Goal: Information Seeking & Learning: Learn about a topic

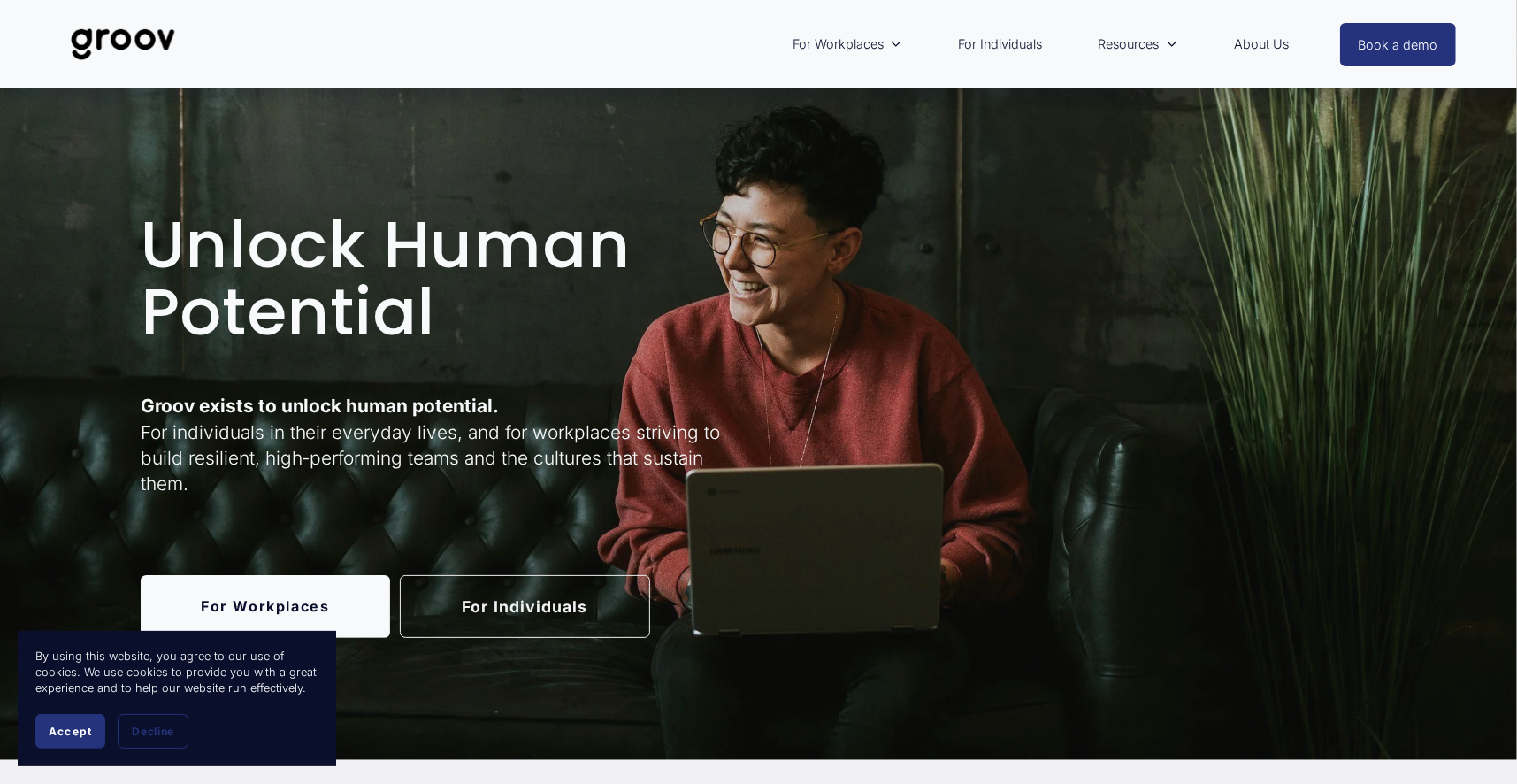
click at [560, 617] on link "For Individuals" at bounding box center [525, 606] width 251 height 63
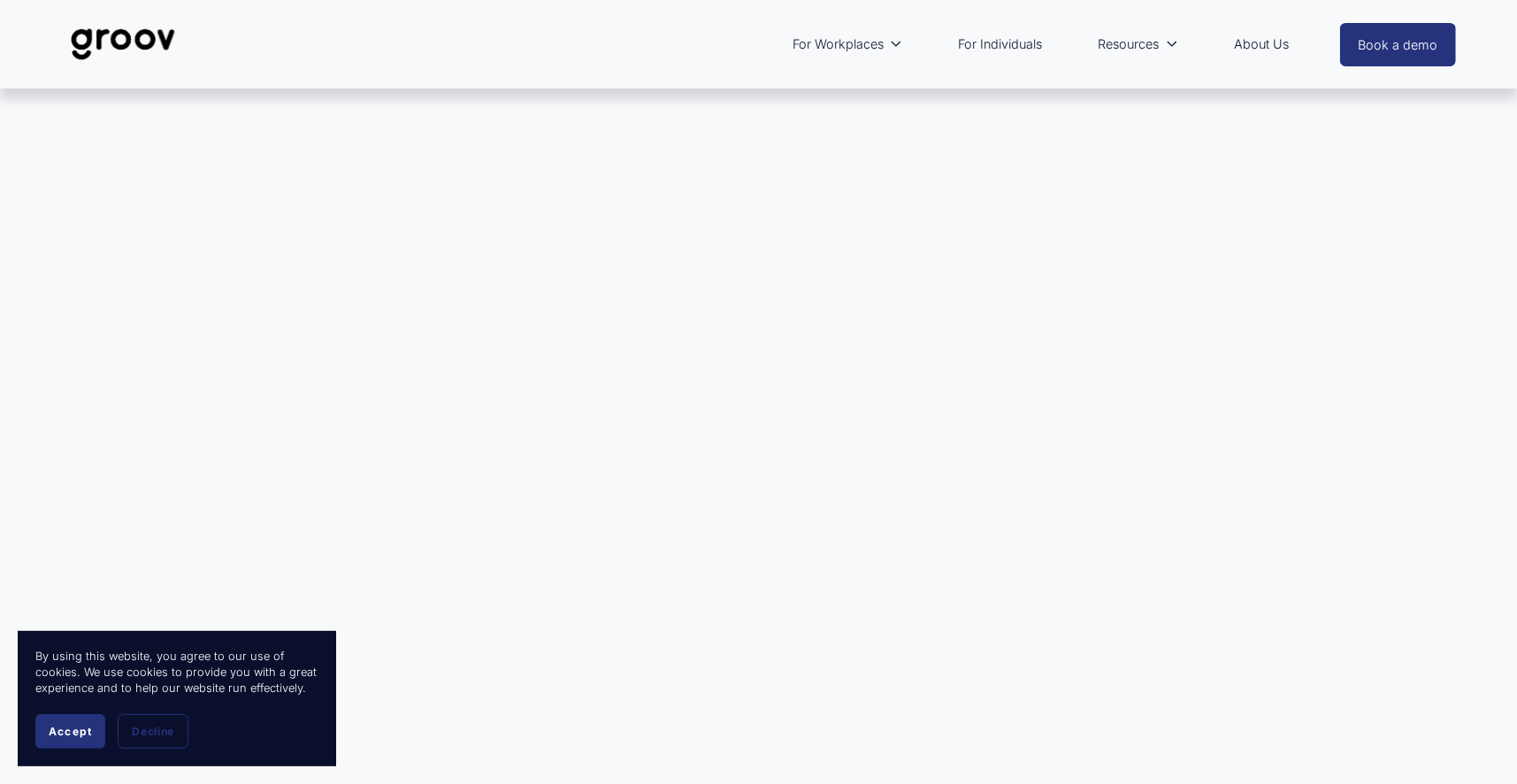
click at [825, 382] on div at bounding box center [758, 413] width 1517 height 649
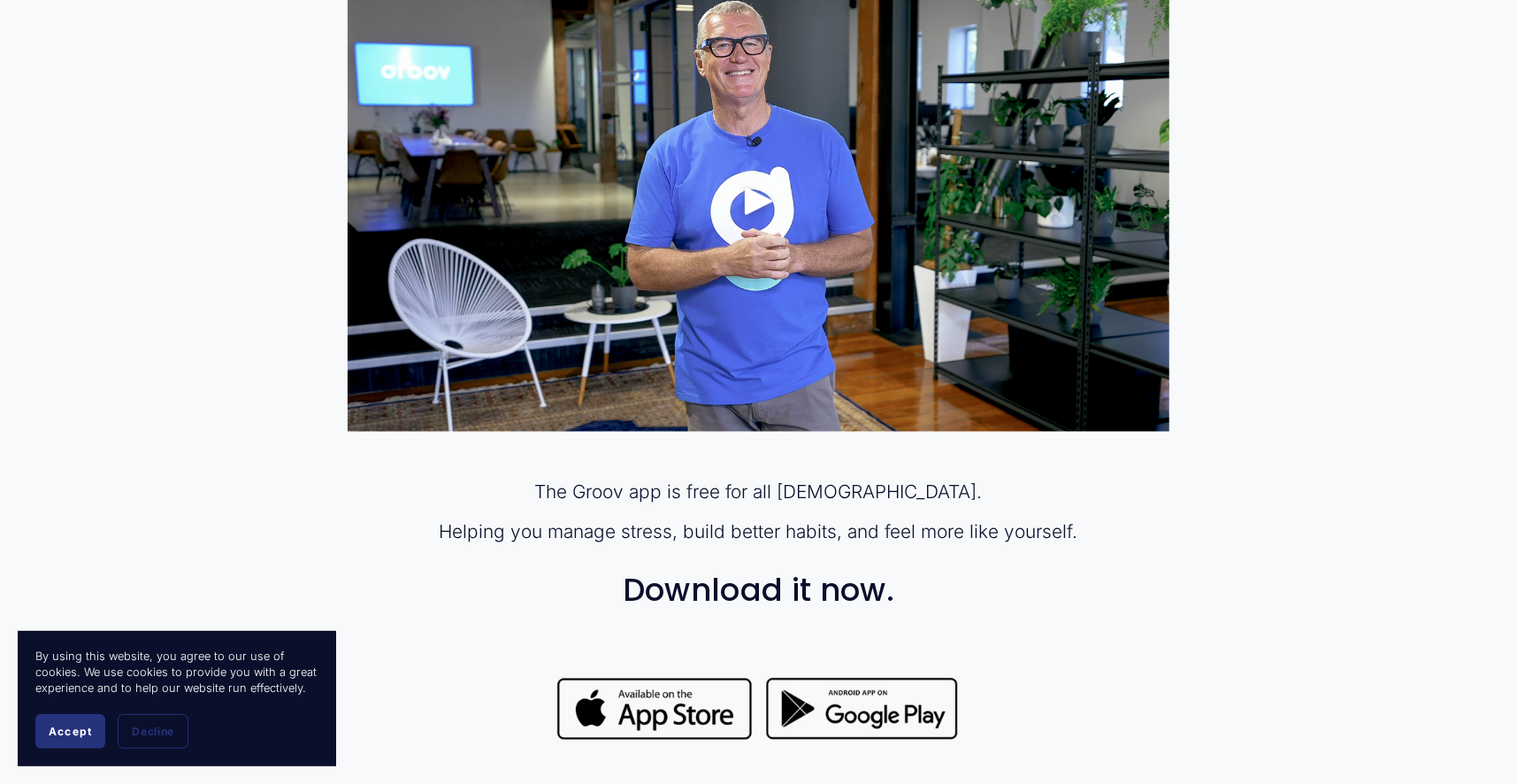
scroll to position [1238, 0]
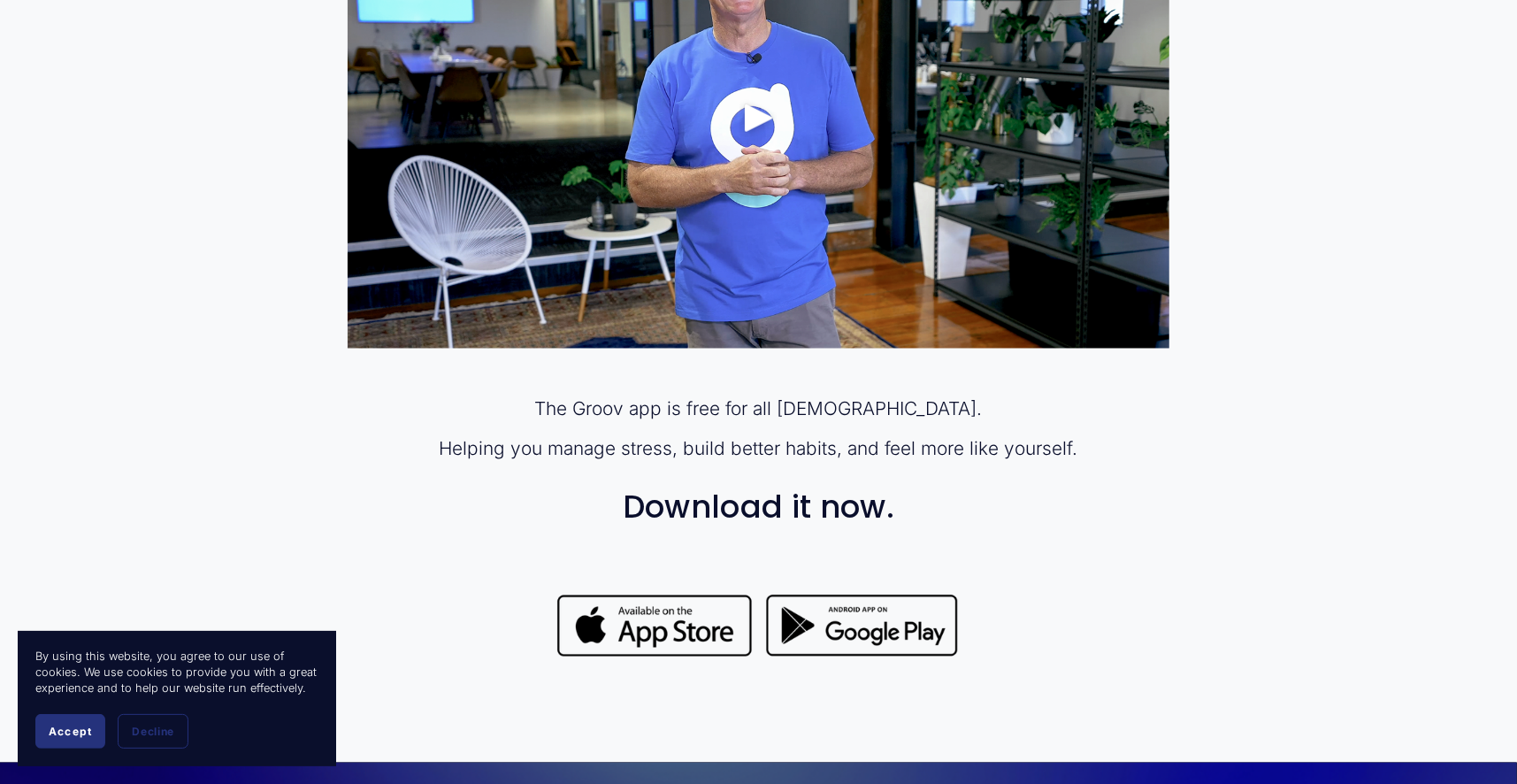
click at [1288, 397] on div "The Groov app is free for all New Zealanders. Helping you manage stress, build …" at bounding box center [758, 299] width 1517 height 825
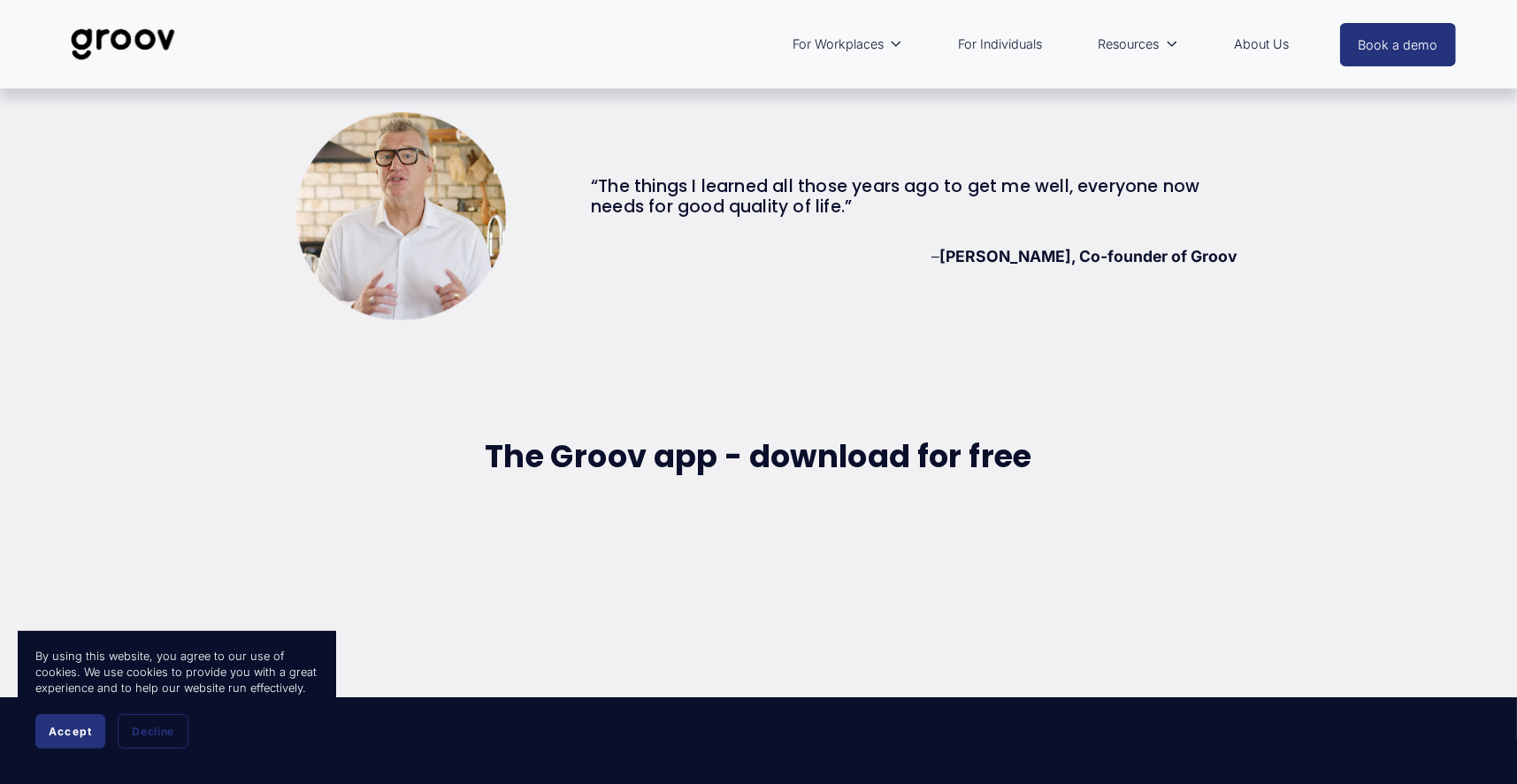
scroll to position [5032, 0]
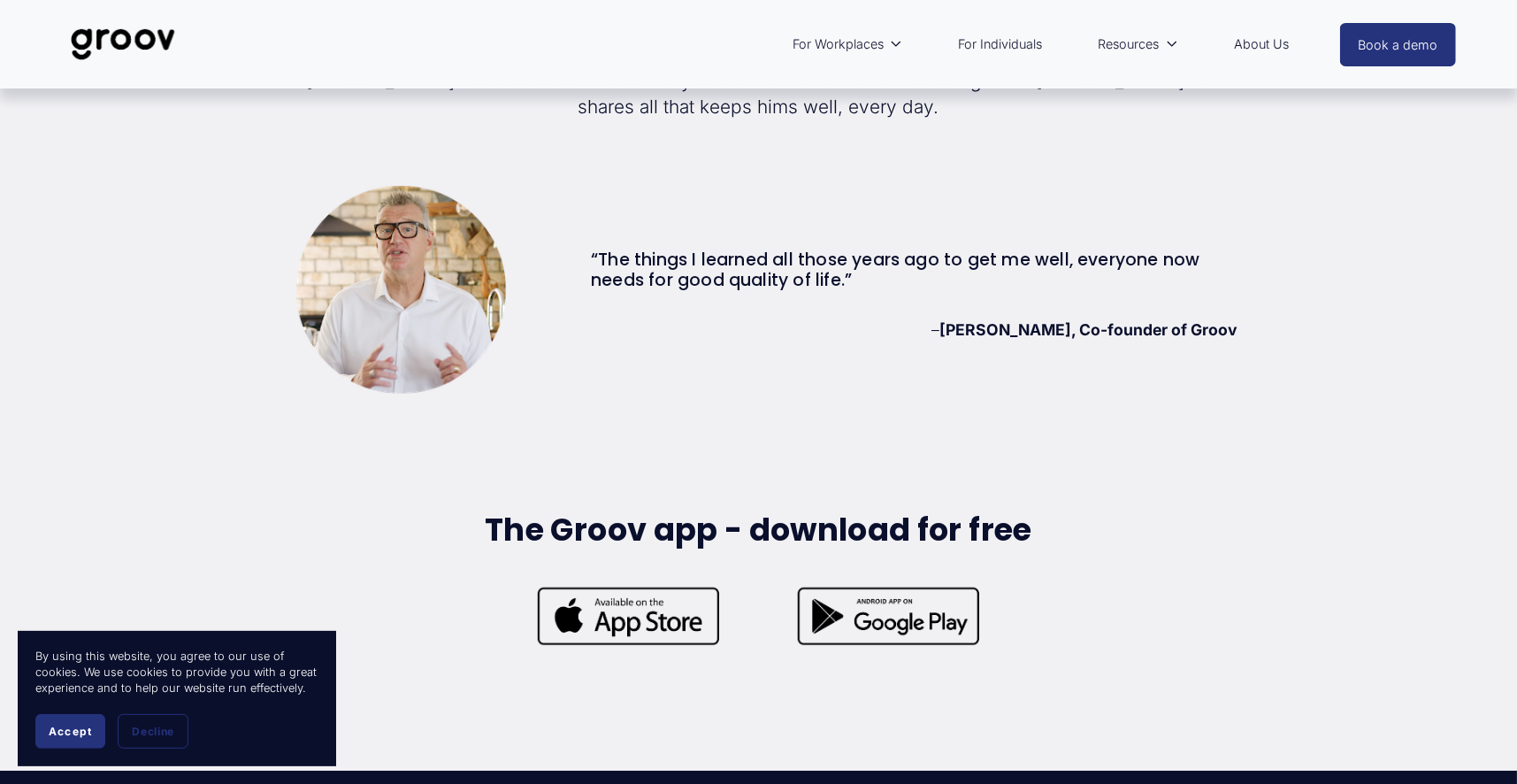
click at [916, 630] on div at bounding box center [888, 616] width 251 height 63
